Goal: Information Seeking & Learning: Find specific fact

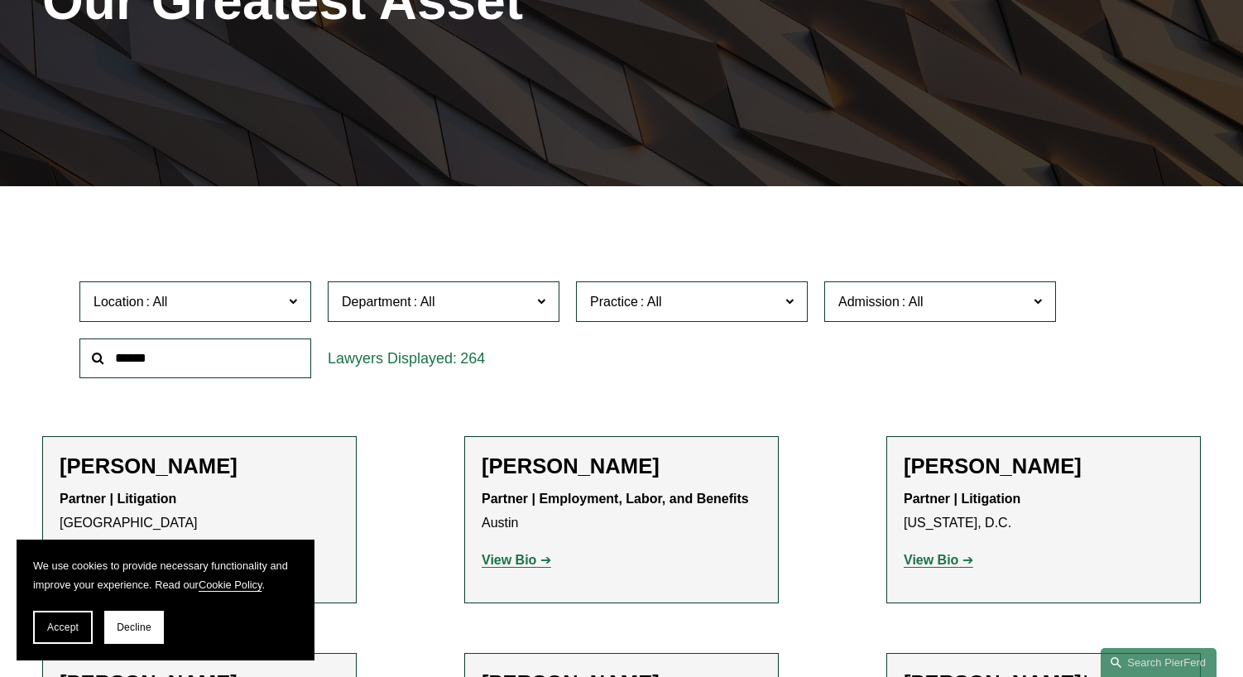
scroll to position [331, 0]
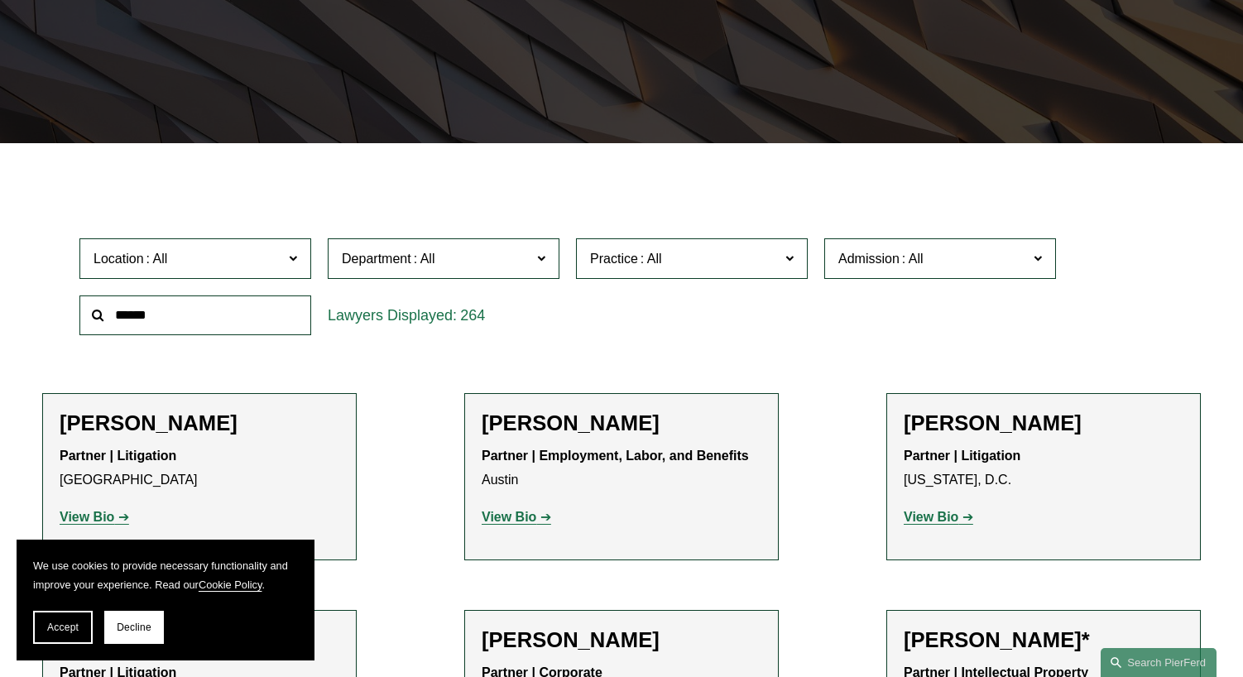
click at [247, 324] on input "text" at bounding box center [195, 315] width 232 height 41
type input "***"
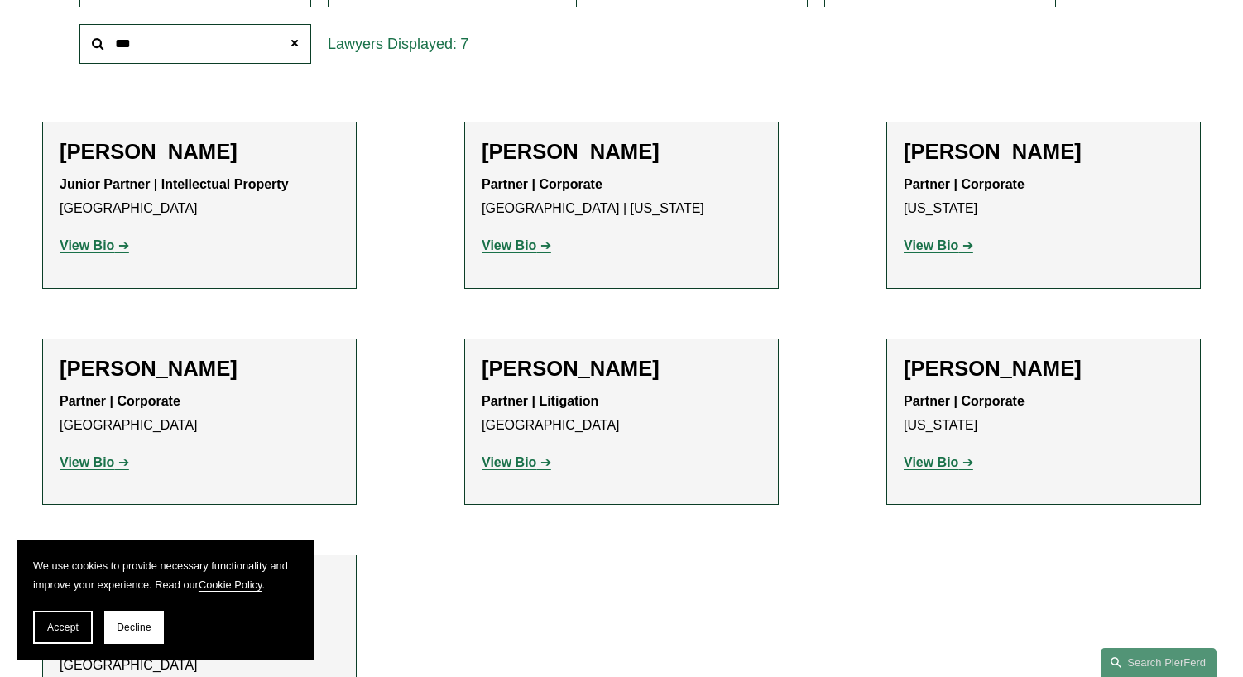
scroll to position [579, 0]
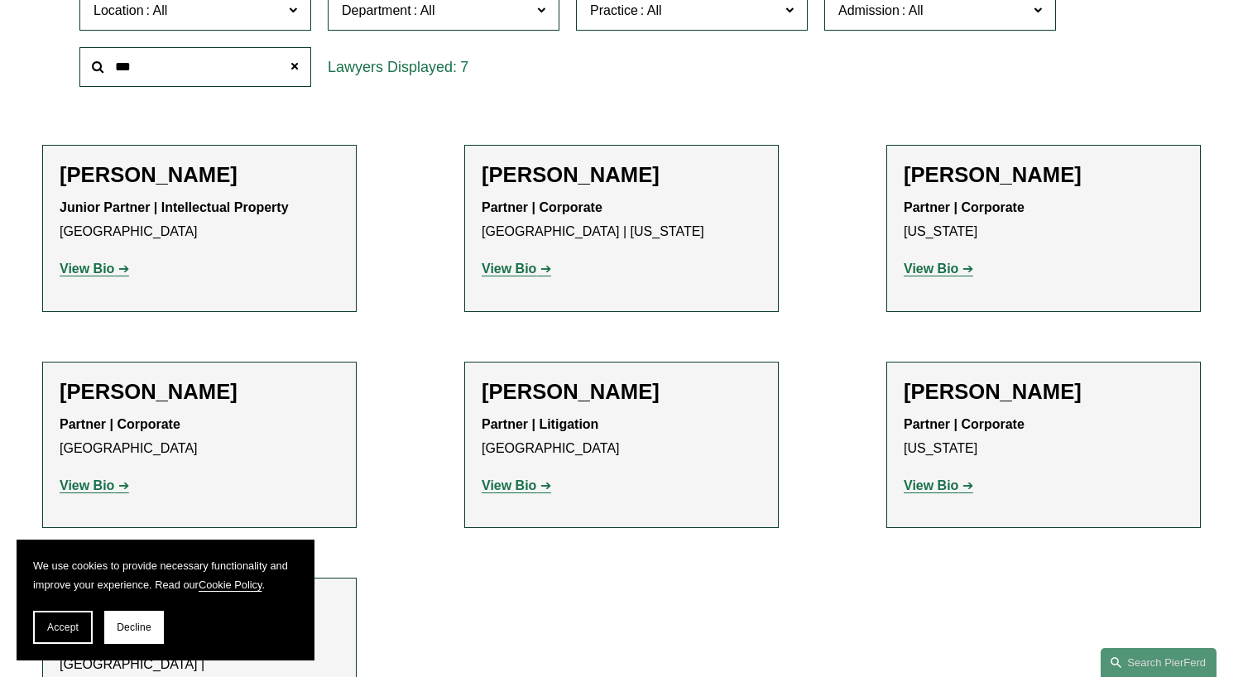
click at [493, 268] on strong "View Bio" at bounding box center [508, 268] width 55 height 14
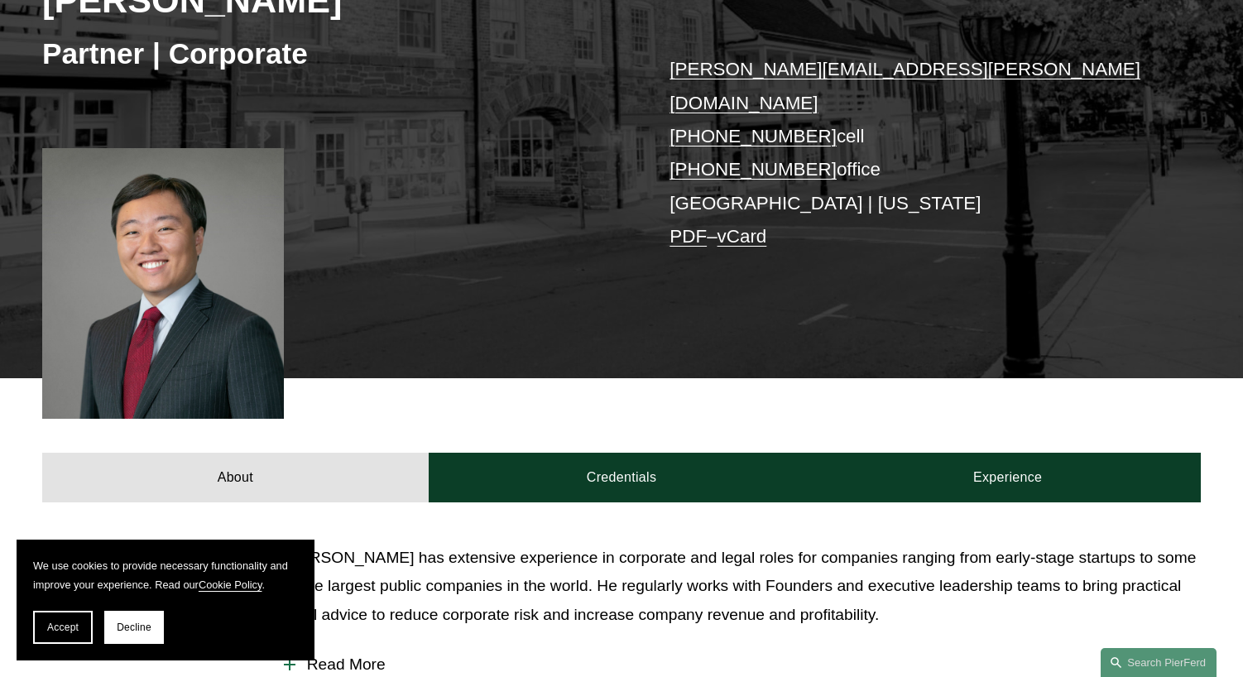
scroll to position [331, 0]
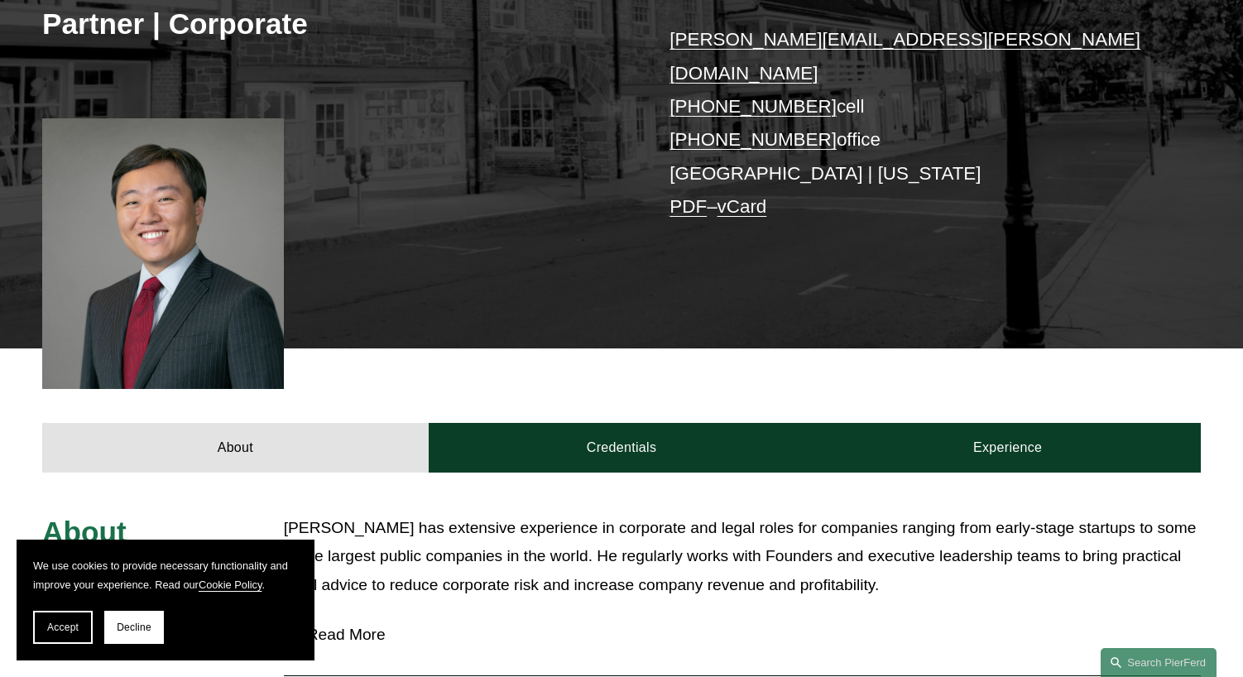
click at [706, 220] on div "Kenneth Liao Partner | Corporate kenneth.liao@pierferd.com +1.646.678.2359 cell…" at bounding box center [621, 98] width 1243 height 499
